Goal: Task Accomplishment & Management: Manage account settings

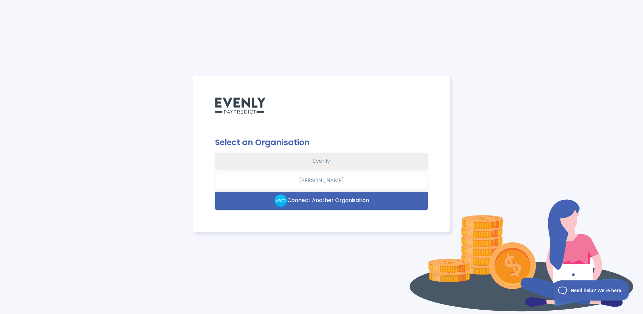
click at [374, 164] on button "Evenly" at bounding box center [321, 161] width 213 height 17
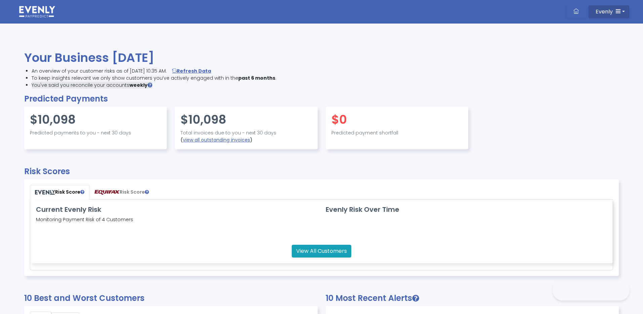
click at [625, 12] on button "Evenly" at bounding box center [608, 11] width 41 height 13
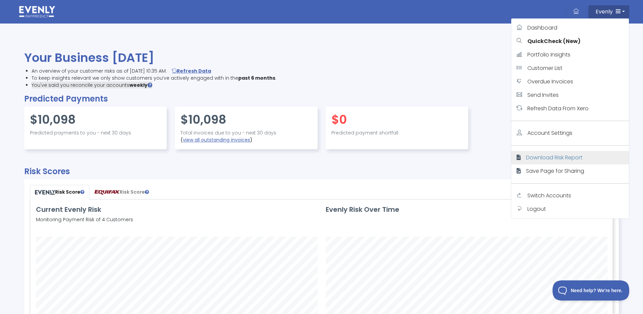
scroll to position [158, 581]
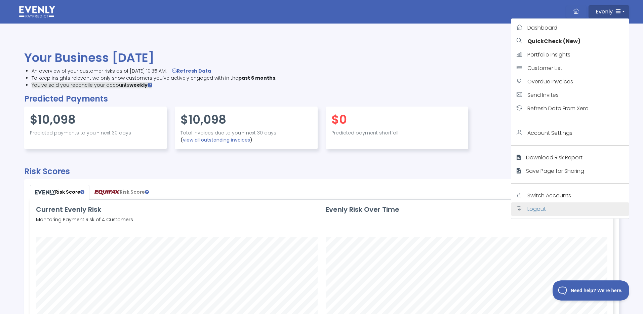
click at [541, 209] on span "Logout" at bounding box center [536, 209] width 18 height 8
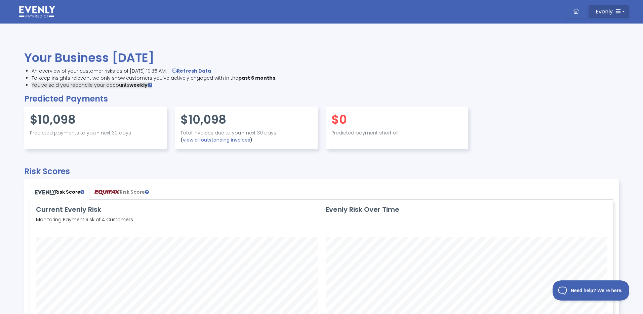
click at [622, 6] on button "Evenly" at bounding box center [608, 11] width 41 height 13
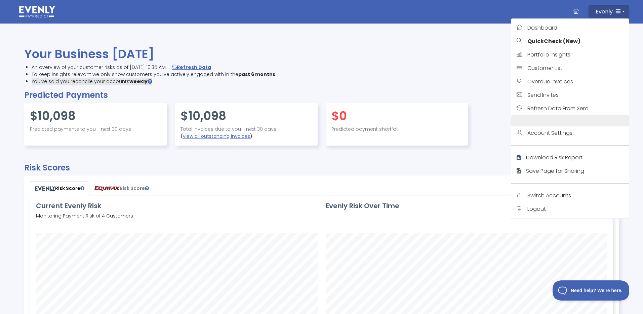
scroll to position [4, 0]
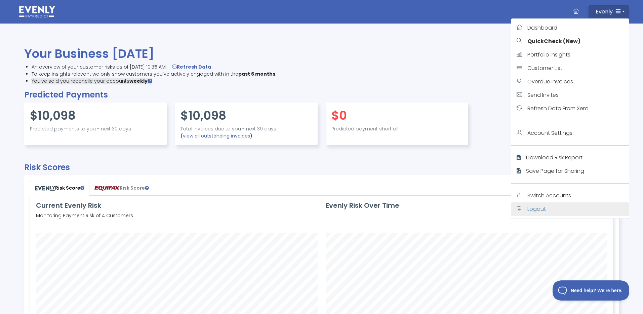
click at [546, 211] on link "Logout" at bounding box center [570, 208] width 118 height 13
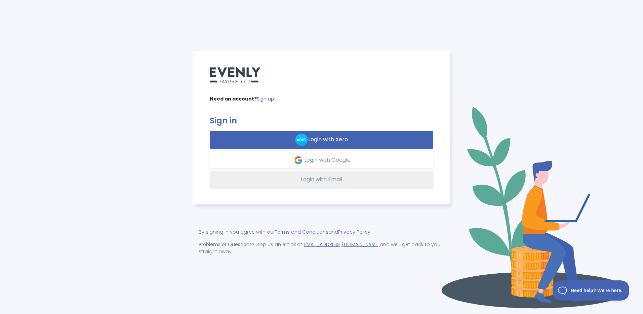
click at [287, 177] on button "Login with Email" at bounding box center [321, 179] width 223 height 17
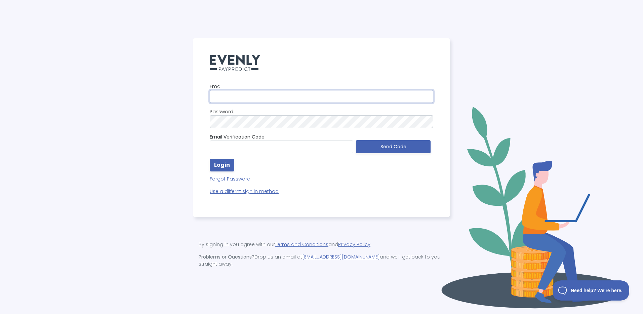
click at [262, 95] on input "email" at bounding box center [321, 96] width 223 height 13
type input "kim@evenly.com.au"
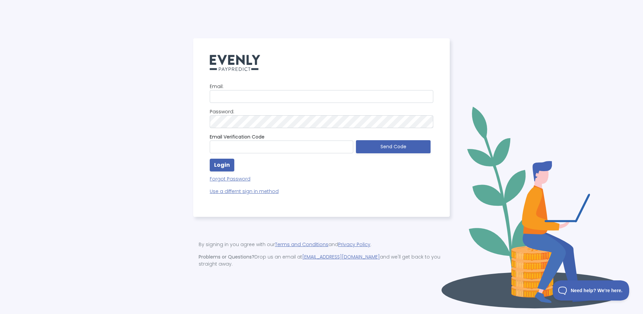
click at [302, 182] on p "Forgot Password" at bounding box center [321, 176] width 223 height 11
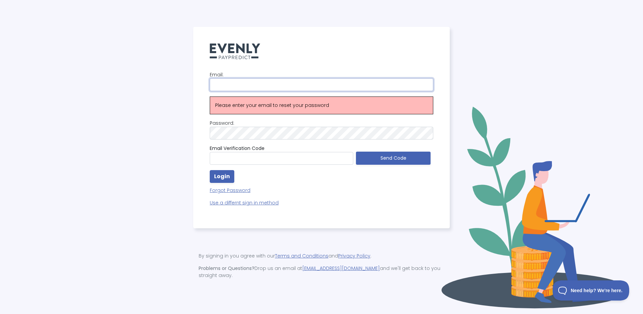
click at [222, 83] on input "email" at bounding box center [321, 84] width 223 height 13
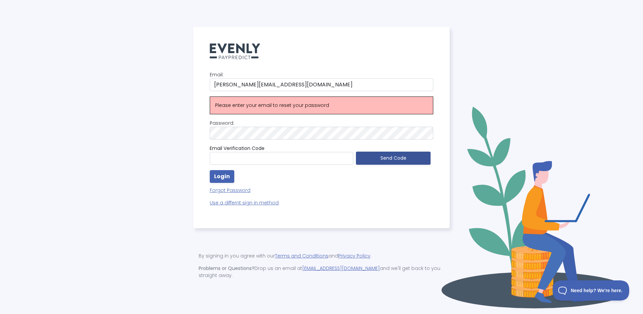
click at [392, 160] on button "Send Code" at bounding box center [393, 158] width 75 height 13
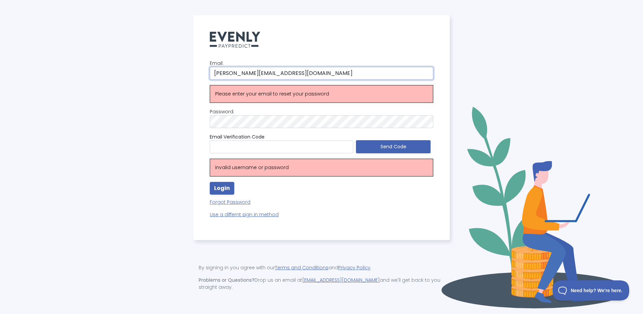
drag, startPoint x: 273, startPoint y: 73, endPoint x: 164, endPoint y: 60, distance: 109.5
click at [164, 60] on div "Email: kim@evenly.com.au Please enter your email to reset your password Passwor…" at bounding box center [321, 157] width 635 height 284
type input "k"
click at [223, 70] on input "email" at bounding box center [321, 73] width 223 height 13
drag, startPoint x: 248, startPoint y: 74, endPoint x: 171, endPoint y: 66, distance: 77.0
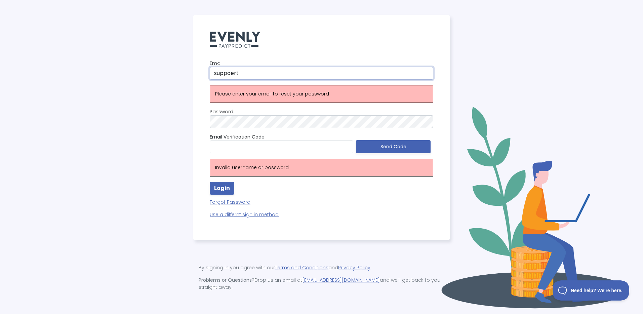
click at [171, 66] on div "Email: suppoert Please enter your email to reset your password Password: Email …" at bounding box center [321, 157] width 635 height 284
type input "kim@evenly.cm.au"
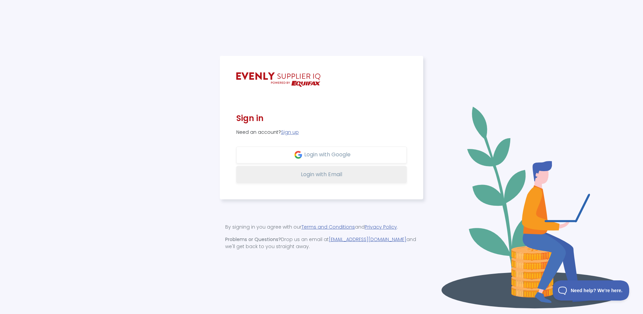
click at [306, 171] on span "Login with Email" at bounding box center [321, 174] width 41 height 8
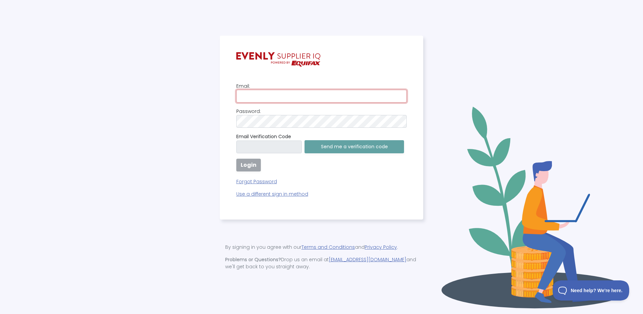
click at [290, 99] on input "email" at bounding box center [321, 96] width 171 height 13
type input "suppl"
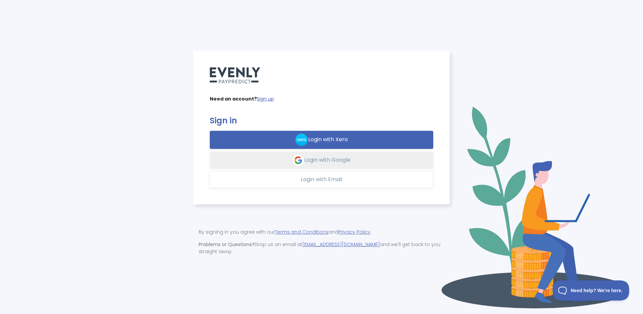
click at [323, 159] on span "Login with Google" at bounding box center [327, 160] width 46 height 8
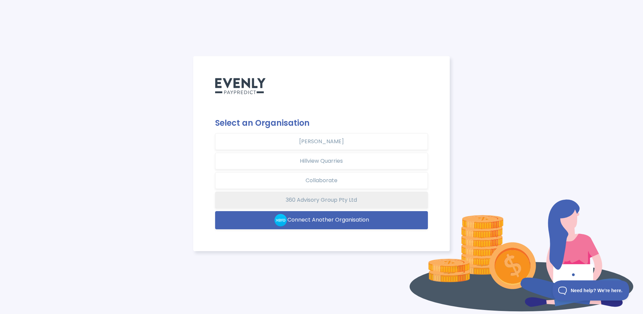
click at [303, 198] on button "360 Advisory Group Pty Ltd" at bounding box center [321, 199] width 213 height 17
